Goal: Task Accomplishment & Management: Complete application form

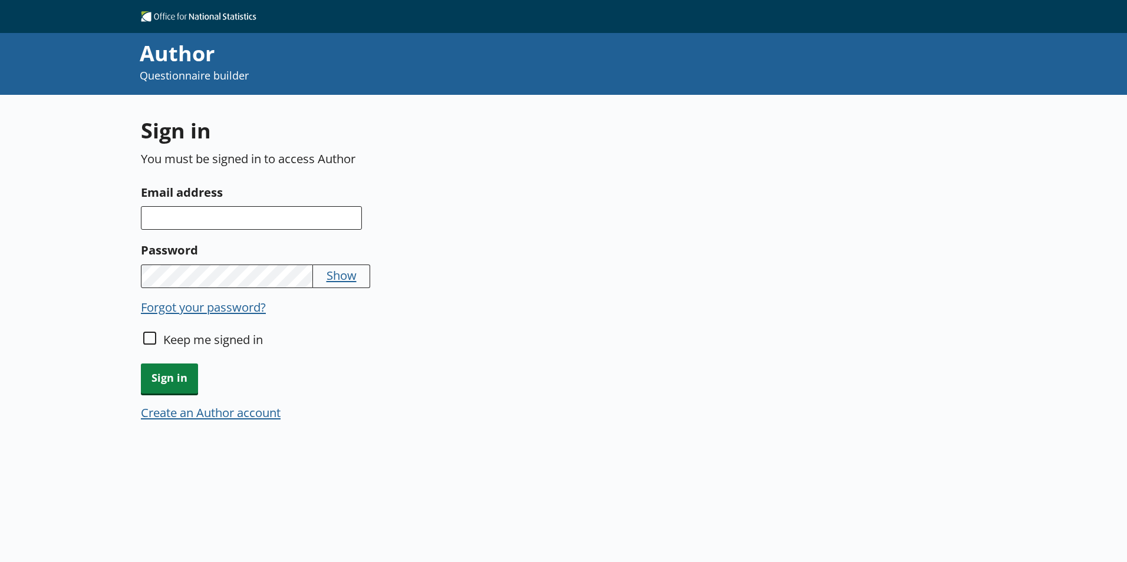
click at [221, 417] on button "Create an Author account" at bounding box center [211, 412] width 140 height 17
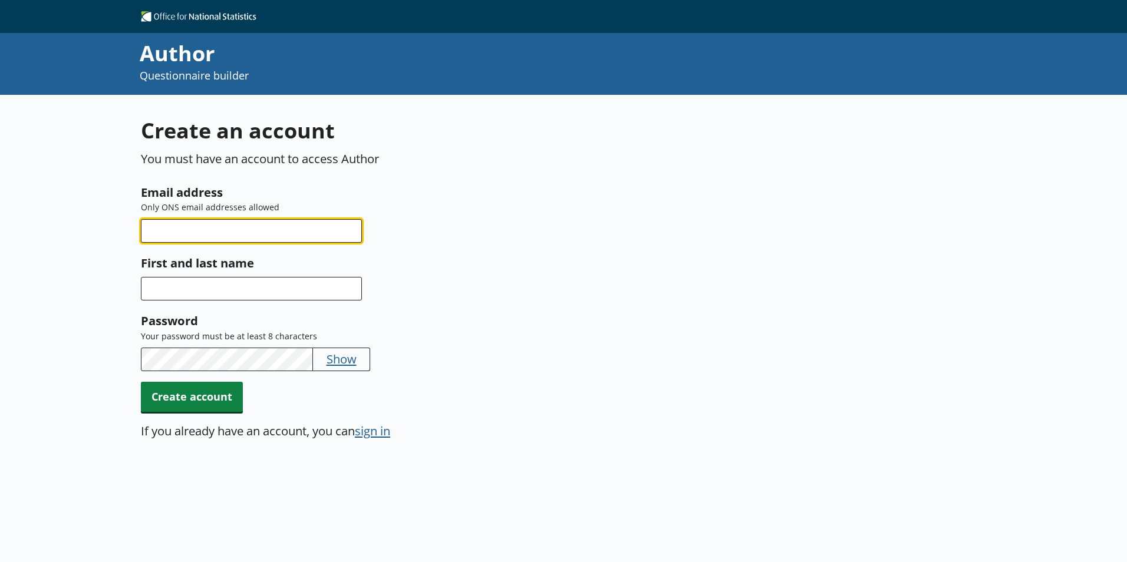
click at [212, 224] on input "Email address" at bounding box center [251, 231] width 221 height 24
type input "[EMAIL_ADDRESS][DOMAIN_NAME]"
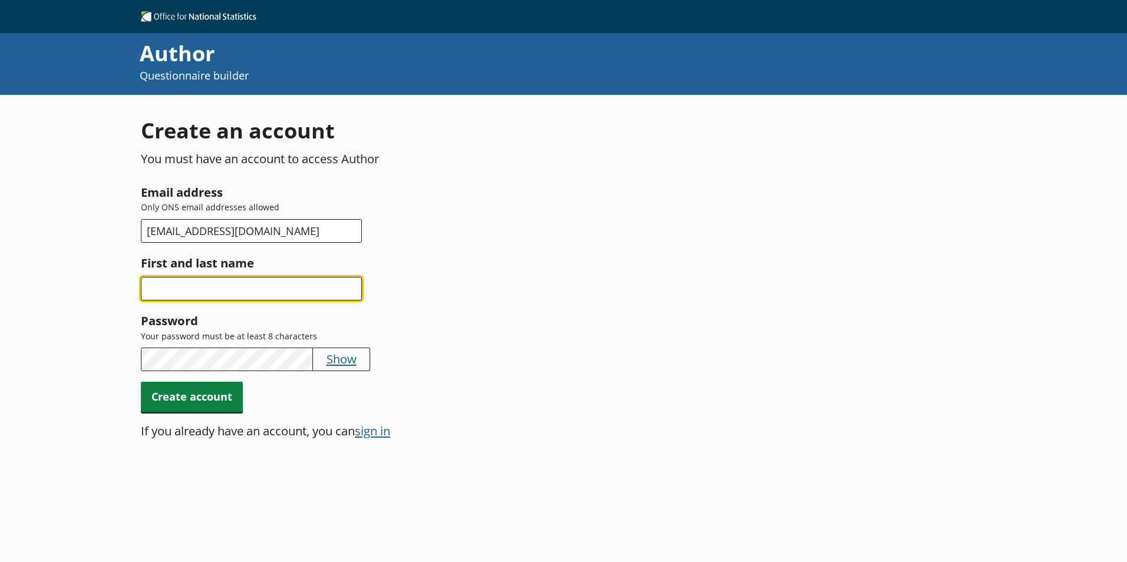
click at [238, 288] on input "First and last name" at bounding box center [251, 289] width 221 height 24
type input "[PERSON_NAME]"
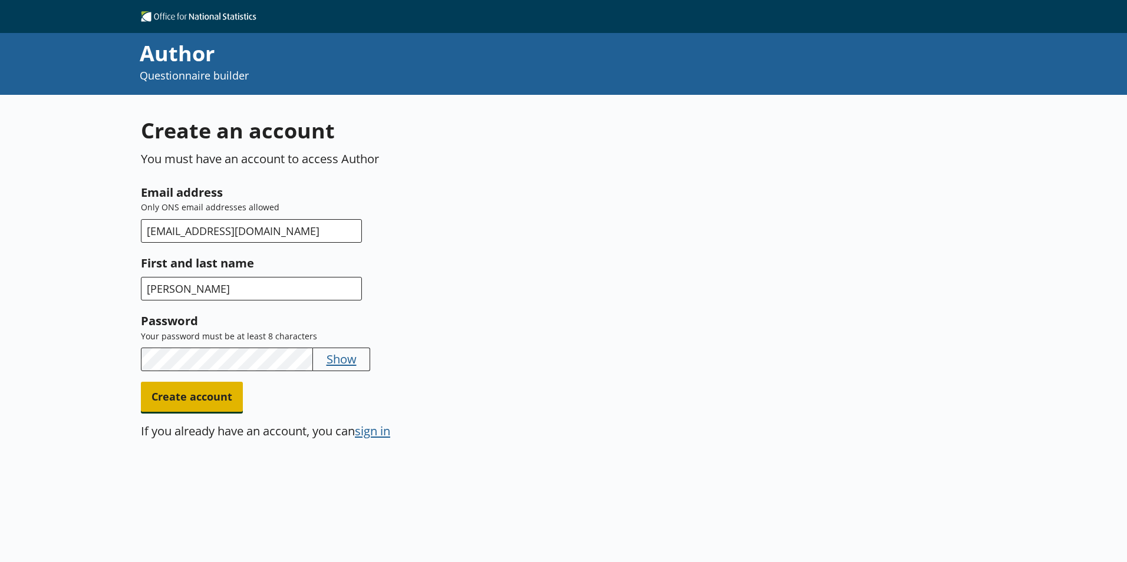
click at [231, 406] on span "Create account" at bounding box center [192, 397] width 102 height 30
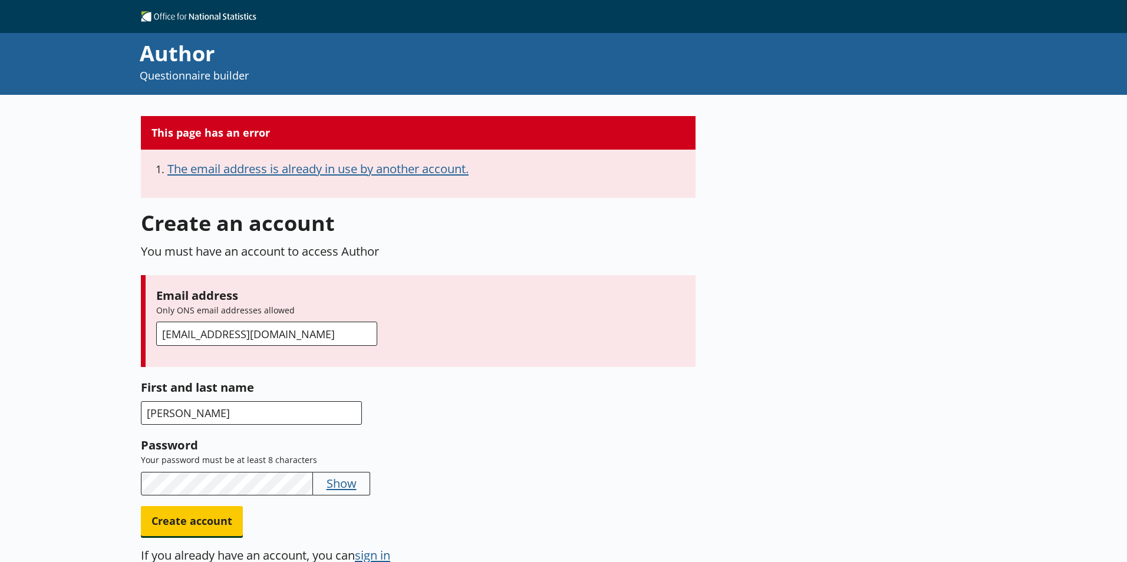
scroll to position [95, 0]
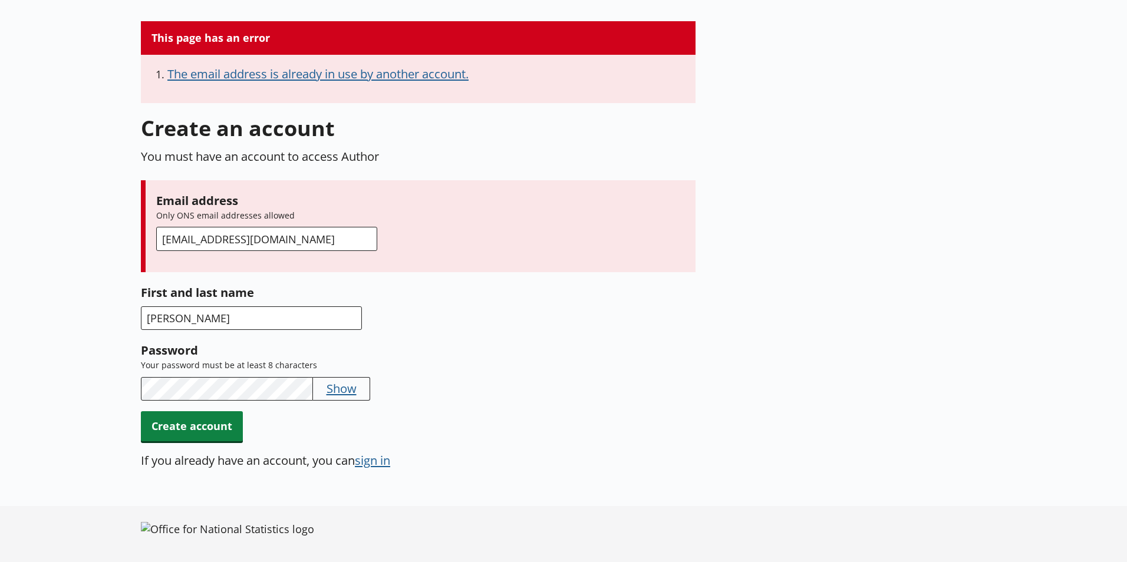
click at [379, 459] on button "sign in" at bounding box center [372, 460] width 35 height 17
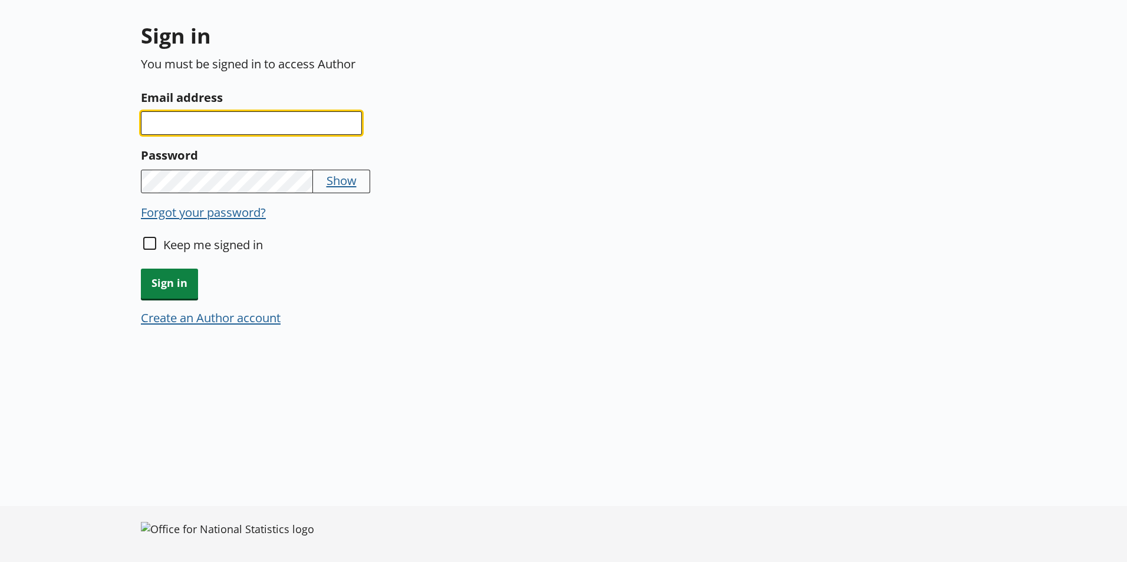
click at [246, 119] on input "Email address" at bounding box center [251, 123] width 221 height 24
type input "[EMAIL_ADDRESS][DOMAIN_NAME]"
click at [147, 246] on input "Keep me signed in" at bounding box center [149, 243] width 13 height 13
checkbox input "true"
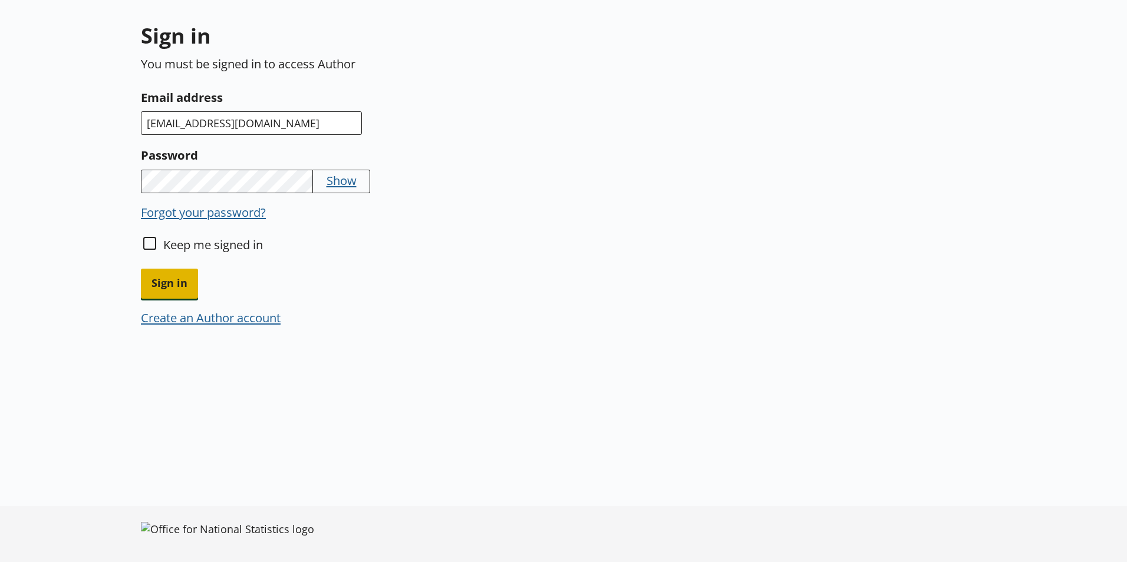
click at [156, 283] on span "Sign in" at bounding box center [169, 284] width 57 height 30
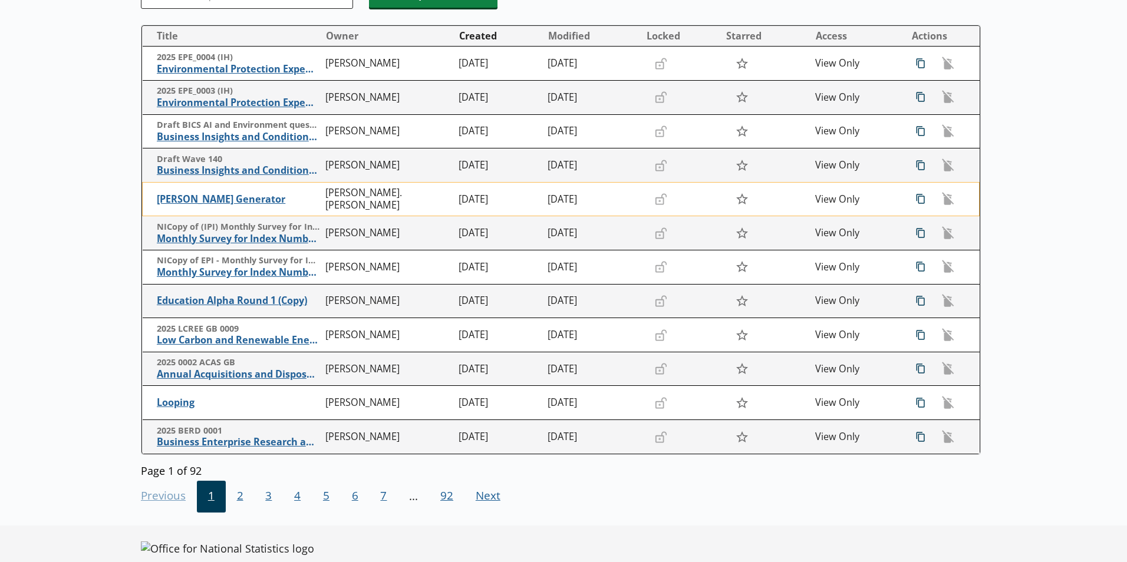
scroll to position [177, 0]
